Goal: Communication & Community: Ask a question

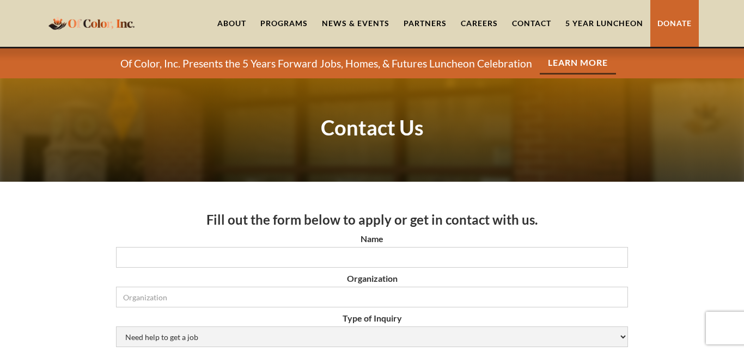
scroll to position [194, 0]
select select "Partnership"
select select "Flexible Housing Pool Services"
select select "word-of-mouth"
